Goal: Information Seeking & Learning: Find specific fact

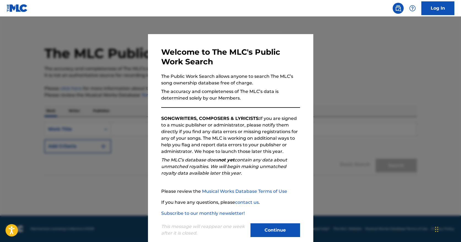
click at [264, 229] on button "Continue" at bounding box center [275, 231] width 50 height 14
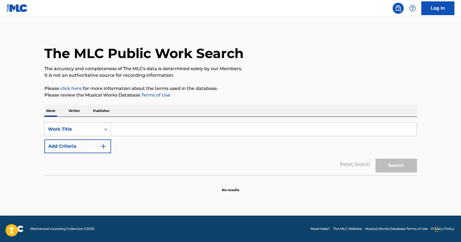
click at [137, 132] on input "Search Form" at bounding box center [263, 129] width 305 height 13
click at [396, 166] on button "Search" at bounding box center [395, 166] width 41 height 14
click at [402, 167] on button "Search" at bounding box center [395, 166] width 41 height 14
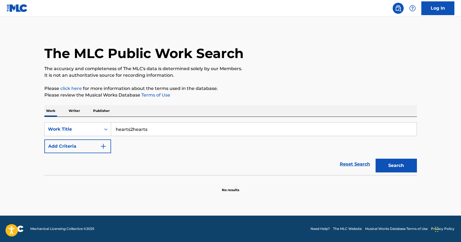
click at [130, 128] on input "hearts2hearts" at bounding box center [263, 129] width 305 height 13
click at [396, 166] on button "Search" at bounding box center [395, 166] width 41 height 14
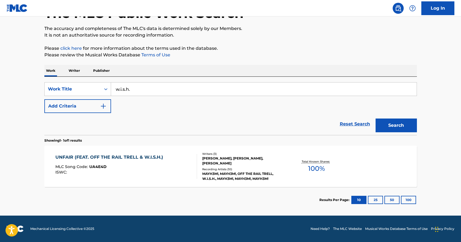
scroll to position [40, 0]
click at [121, 91] on input "w.i.s.h." at bounding box center [263, 89] width 305 height 13
type input "h"
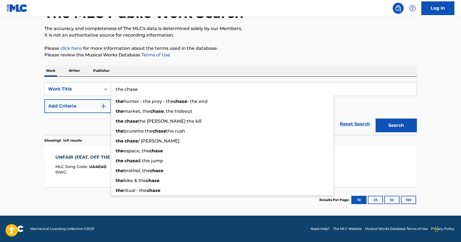
type input "the chase"
click at [396, 126] on button "Search" at bounding box center [395, 126] width 41 height 14
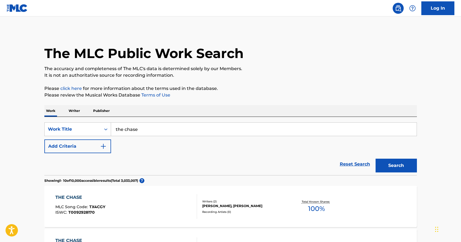
click at [67, 144] on button "Add Criteria" at bounding box center [77, 147] width 67 height 14
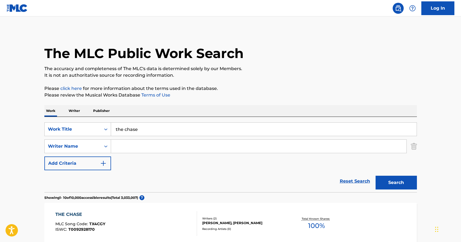
click at [123, 143] on input "Search Form" at bounding box center [258, 146] width 295 height 13
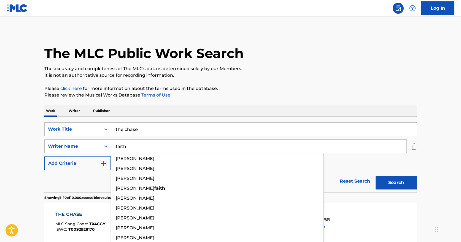
type input "faith"
click at [396, 183] on button "Search" at bounding box center [395, 183] width 41 height 14
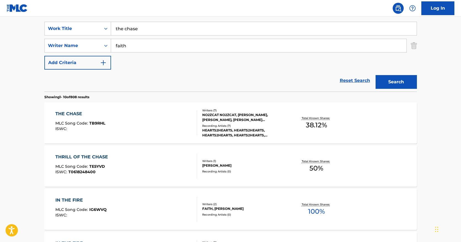
scroll to position [99, 0]
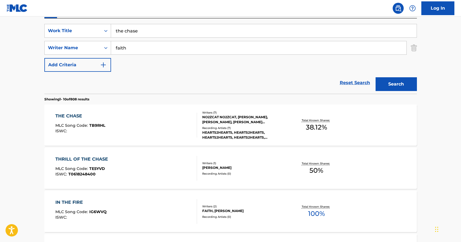
click at [67, 116] on div "THE CHASE" at bounding box center [80, 116] width 50 height 7
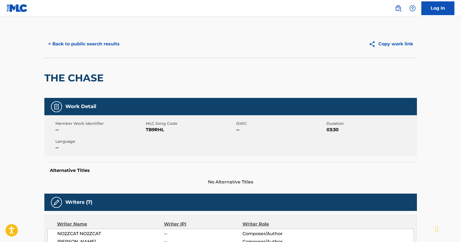
click at [70, 46] on button "< Back to public search results" at bounding box center [83, 44] width 79 height 14
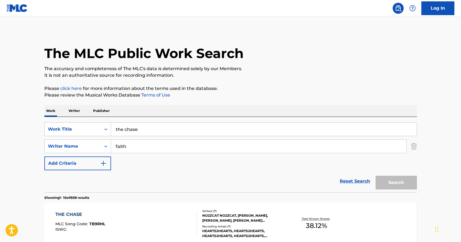
scroll to position [99, 0]
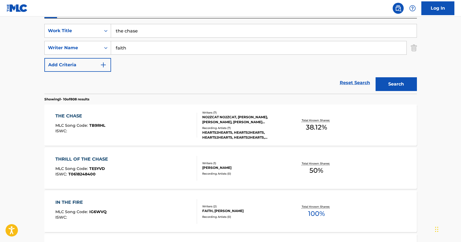
click at [134, 30] on input "the chase" at bounding box center [263, 30] width 305 height 13
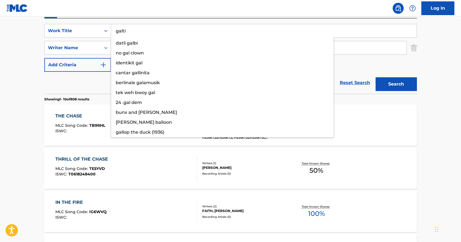
type input "galti"
click at [396, 84] on button "Search" at bounding box center [395, 84] width 41 height 14
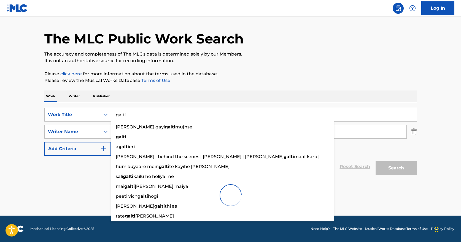
scroll to position [0, 0]
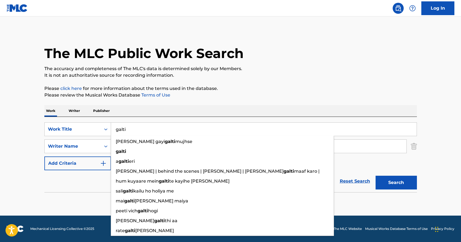
click at [91, 190] on div "Reset Search Search" at bounding box center [230, 181] width 372 height 22
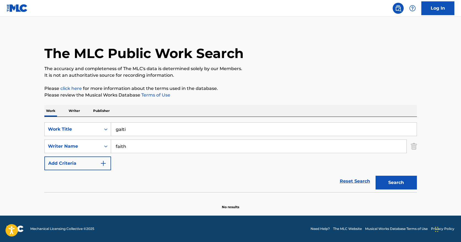
click at [120, 143] on input "faith" at bounding box center [258, 146] width 295 height 13
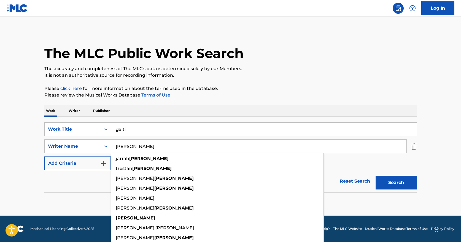
type input "[PERSON_NAME]"
click at [396, 183] on button "Search" at bounding box center [395, 183] width 41 height 14
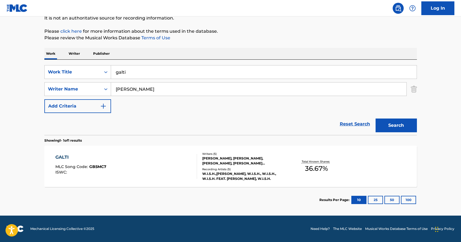
scroll to position [57, 0]
click at [66, 158] on div "GALTI" at bounding box center [80, 157] width 51 height 7
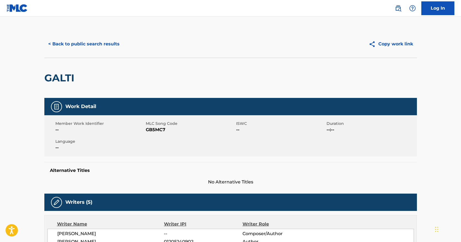
click at [60, 42] on button "< Back to public search results" at bounding box center [83, 44] width 79 height 14
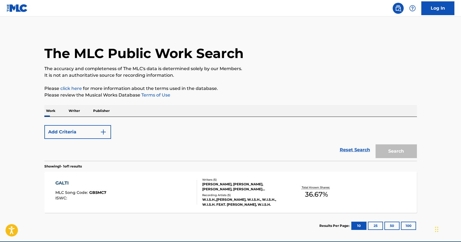
scroll to position [26, 0]
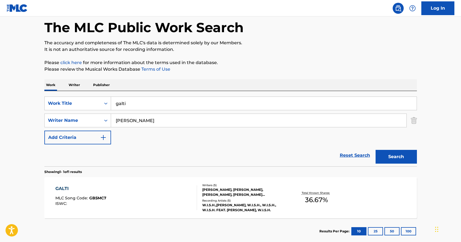
click at [119, 104] on input "galti" at bounding box center [263, 103] width 305 height 13
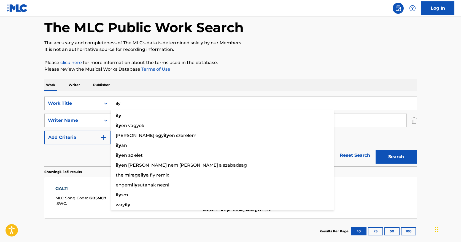
type input "ily"
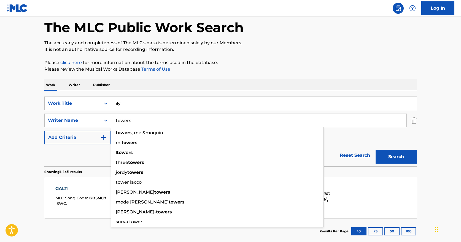
type input "towers"
click at [396, 157] on button "Search" at bounding box center [395, 157] width 41 height 14
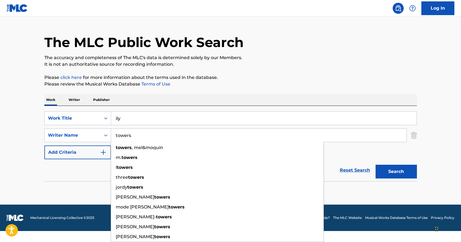
scroll to position [0, 0]
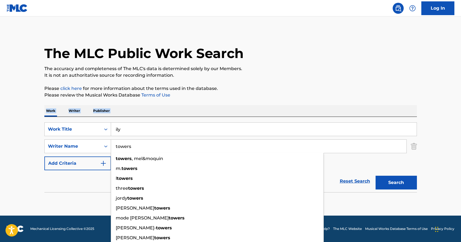
click at [11, 108] on main "The MLC Public Work Search The accuracy and completeness of The MLC's data is d…" at bounding box center [230, 116] width 461 height 199
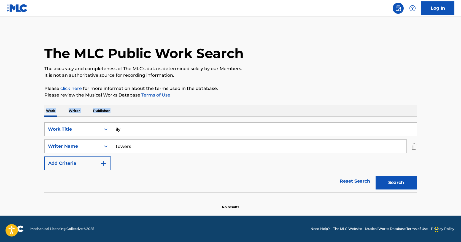
click at [397, 180] on button "Search" at bounding box center [395, 183] width 41 height 14
click at [122, 146] on input "towers" at bounding box center [258, 146] width 295 height 13
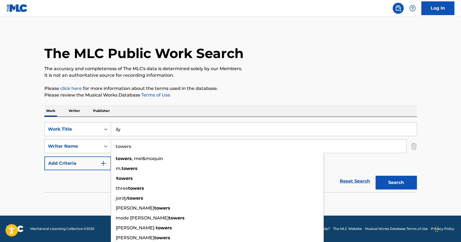
click at [122, 146] on input "towers" at bounding box center [258, 146] width 295 height 13
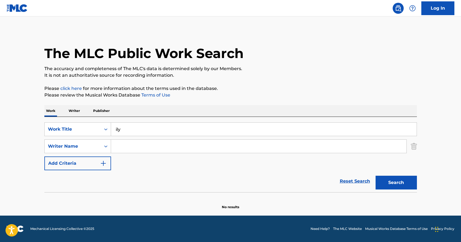
click at [396, 183] on button "Search" at bounding box center [395, 183] width 41 height 14
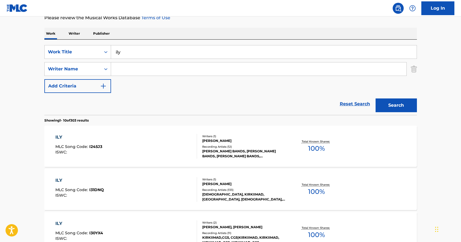
scroll to position [78, 0]
type input "k"
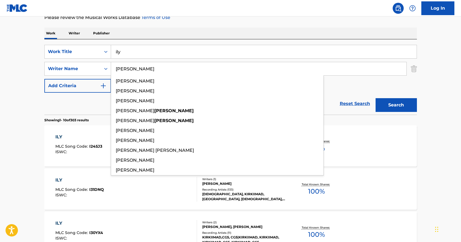
type input "[PERSON_NAME]"
click at [396, 105] on button "Search" at bounding box center [395, 105] width 41 height 14
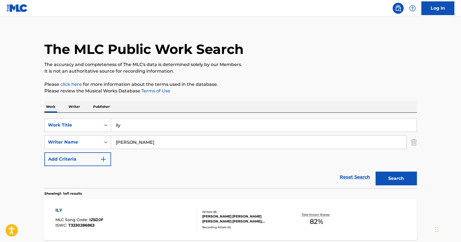
scroll to position [4, 0]
click at [171, 206] on div "ILY MLC Song Code : IZ5DJF ISWC : T3330286863 Writers ( 8 ) [PERSON_NAME] [PERS…" at bounding box center [230, 219] width 372 height 41
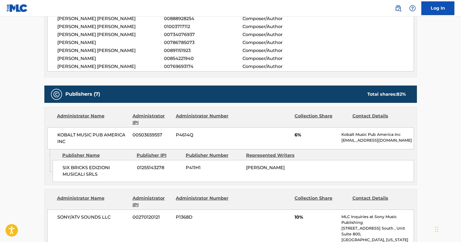
scroll to position [223, 0]
